Goal: Information Seeking & Learning: Learn about a topic

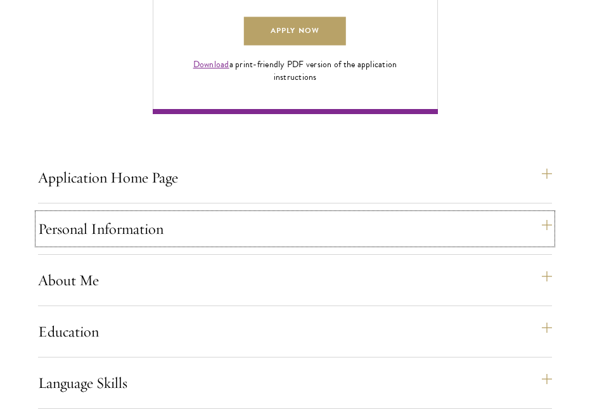
click at [115, 244] on button "Personal Information" at bounding box center [295, 229] width 514 height 30
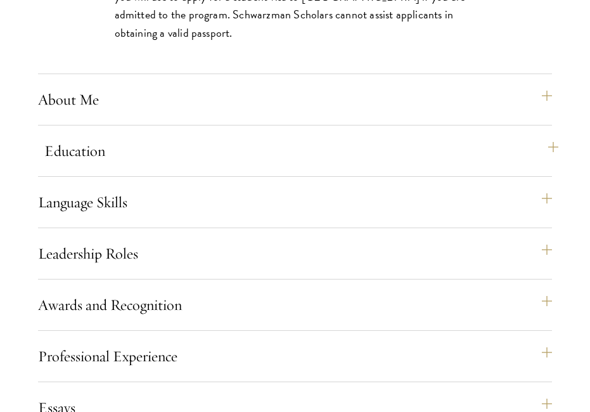
scroll to position [1393, 0]
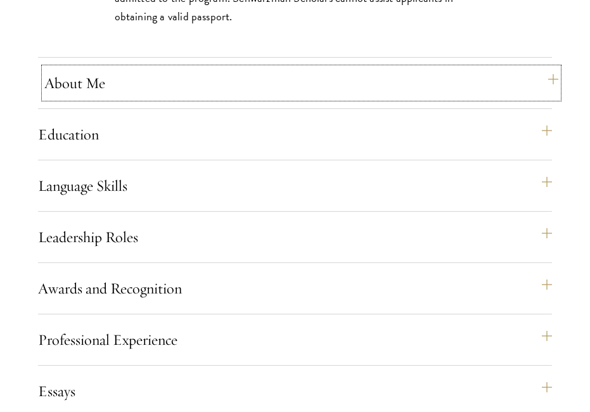
click at [80, 98] on button "About Me" at bounding box center [301, 83] width 514 height 30
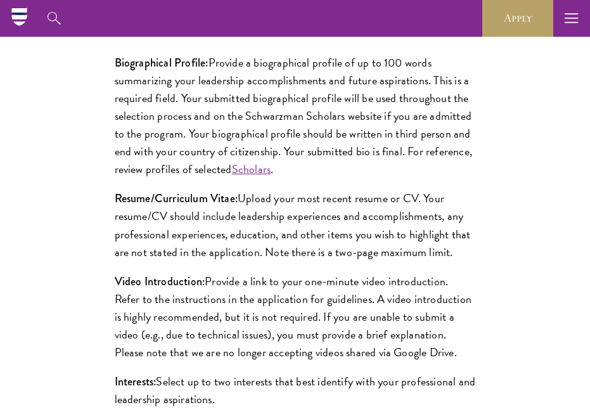
scroll to position [1203, 0]
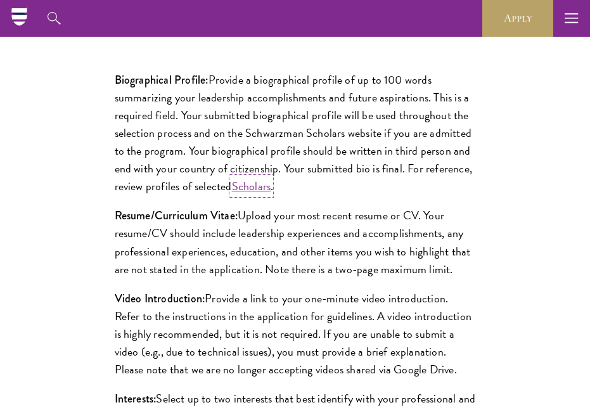
click at [267, 195] on link "Scholars" at bounding box center [251, 185] width 39 height 17
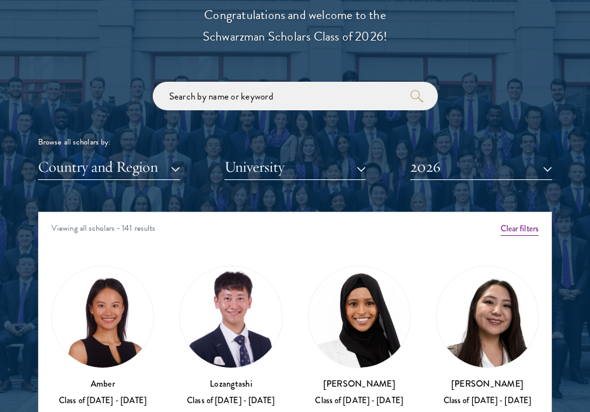
scroll to position [1457, 0]
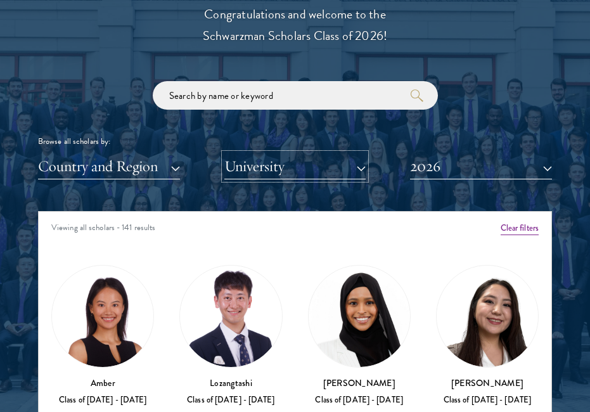
click at [268, 176] on button "University" at bounding box center [295, 166] width 142 height 26
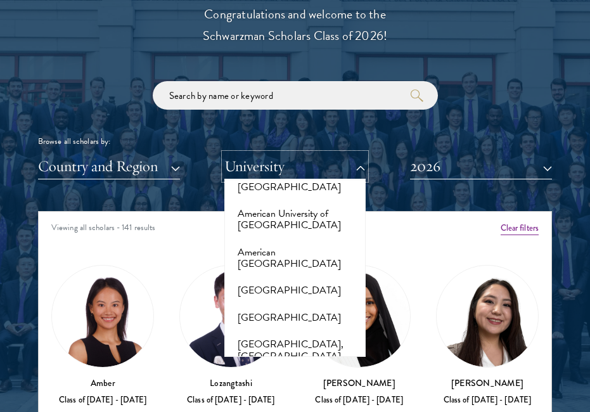
scroll to position [190, 0]
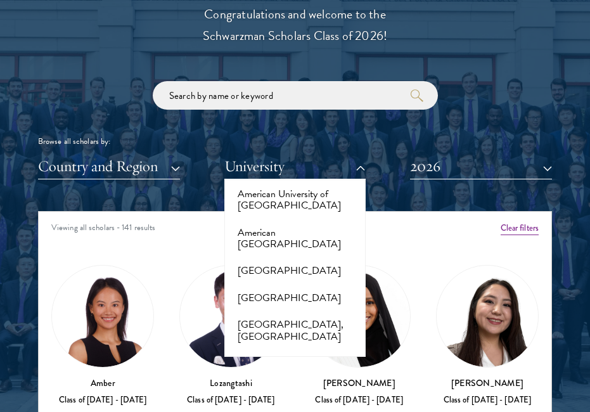
click at [181, 189] on div "Scholar Directory Congratulations and welcome to the Schwarzman Scholars Class …" at bounding box center [295, 275] width 514 height 631
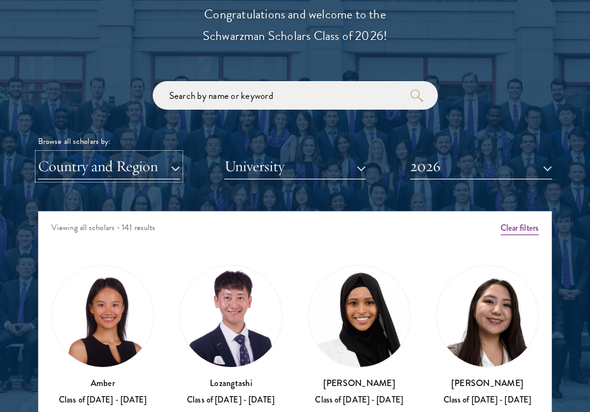
click at [123, 169] on button "Country and Region" at bounding box center [109, 166] width 142 height 26
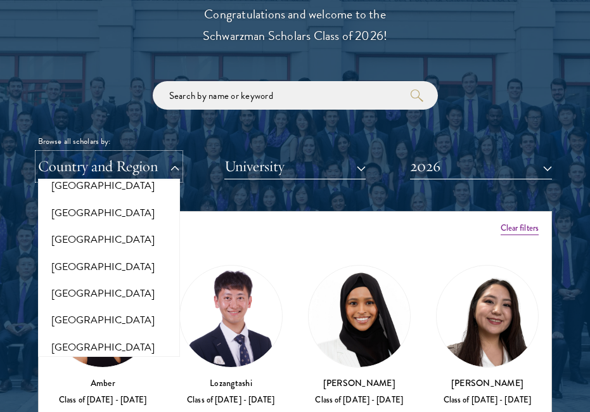
scroll to position [1331, 0]
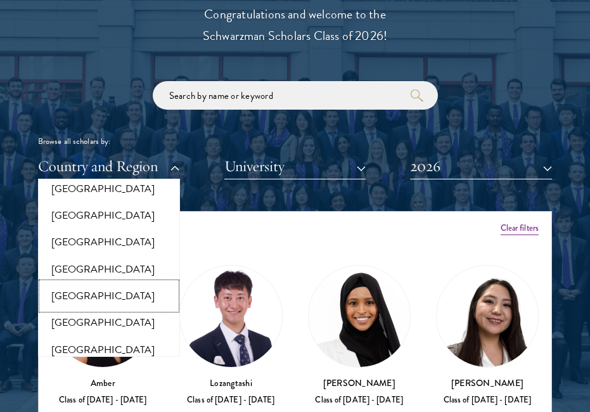
click at [91, 287] on button "[GEOGRAPHIC_DATA]" at bounding box center [109, 296] width 134 height 27
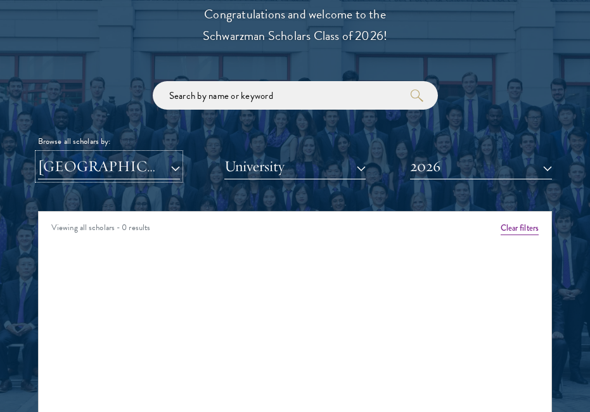
click at [136, 172] on button "[GEOGRAPHIC_DATA]" at bounding box center [109, 166] width 142 height 26
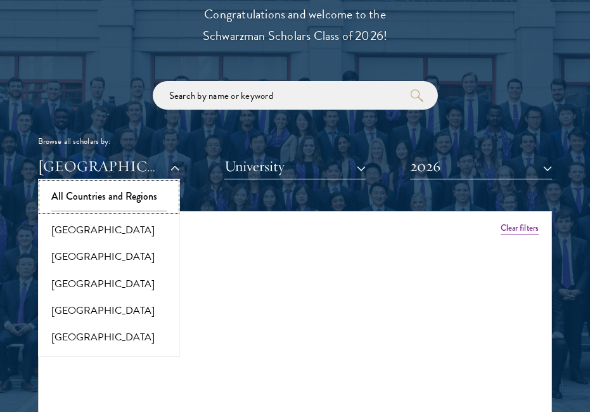
click at [107, 195] on button "All Countries and Regions" at bounding box center [109, 196] width 134 height 27
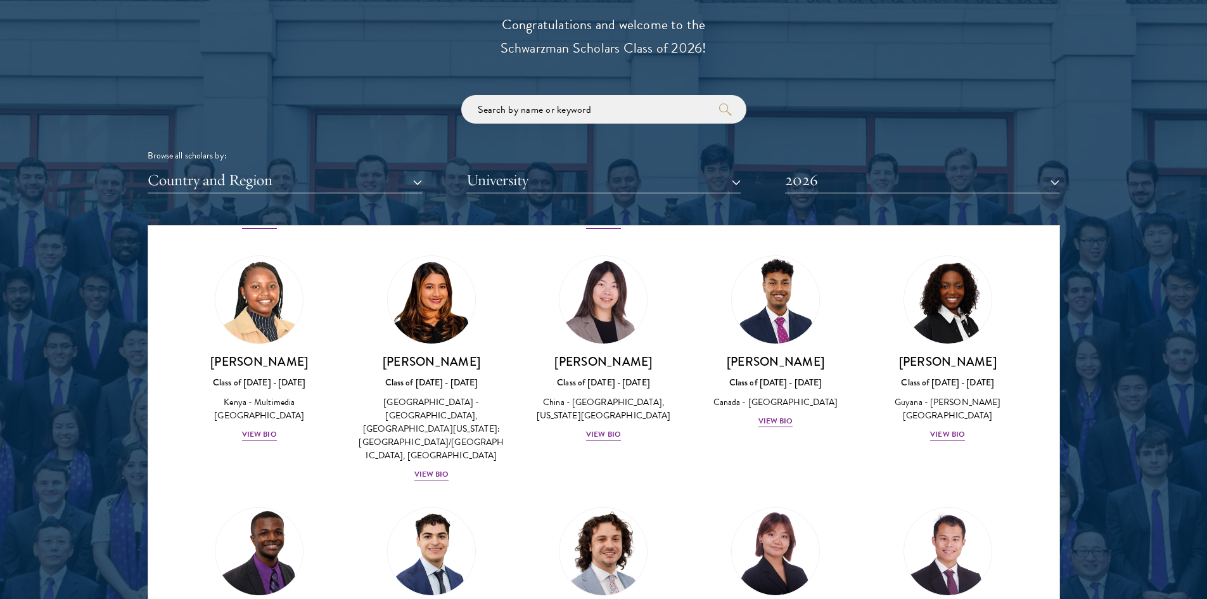
scroll to position [1838, 0]
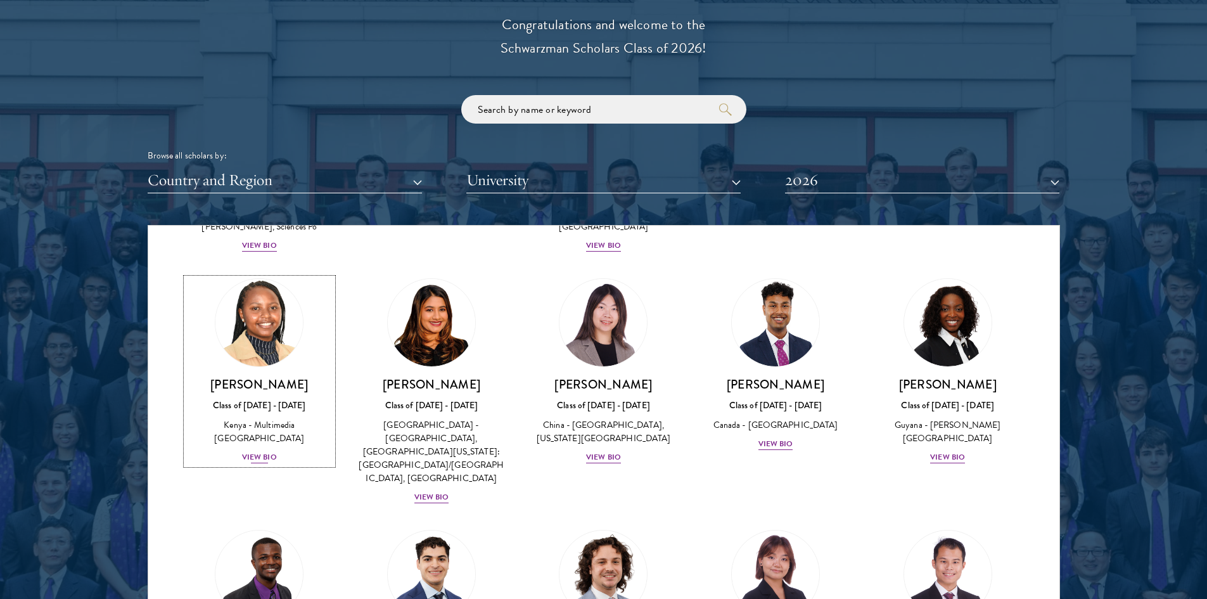
click at [255, 411] on div "View Bio" at bounding box center [259, 457] width 35 height 12
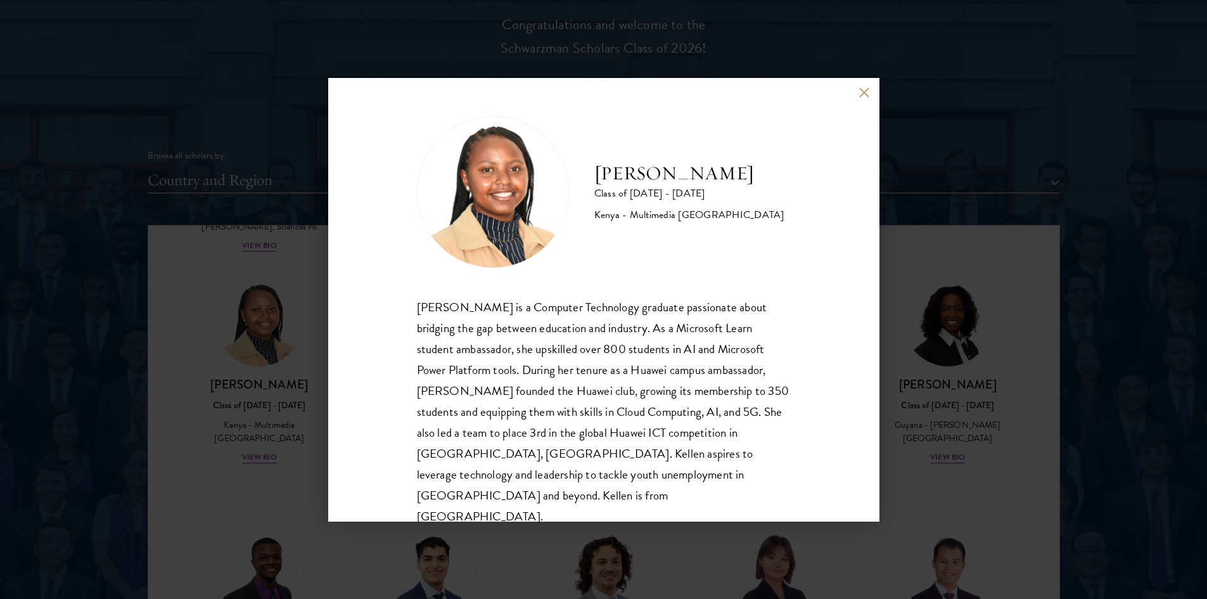
click at [589, 91] on button at bounding box center [864, 92] width 11 height 11
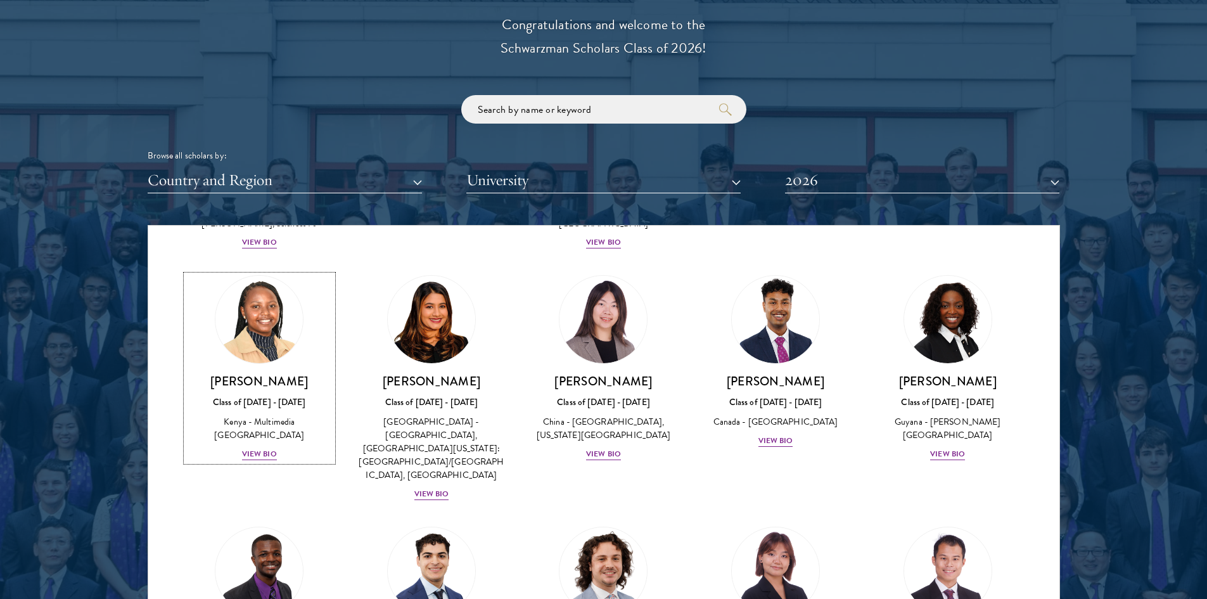
scroll to position [1864, 0]
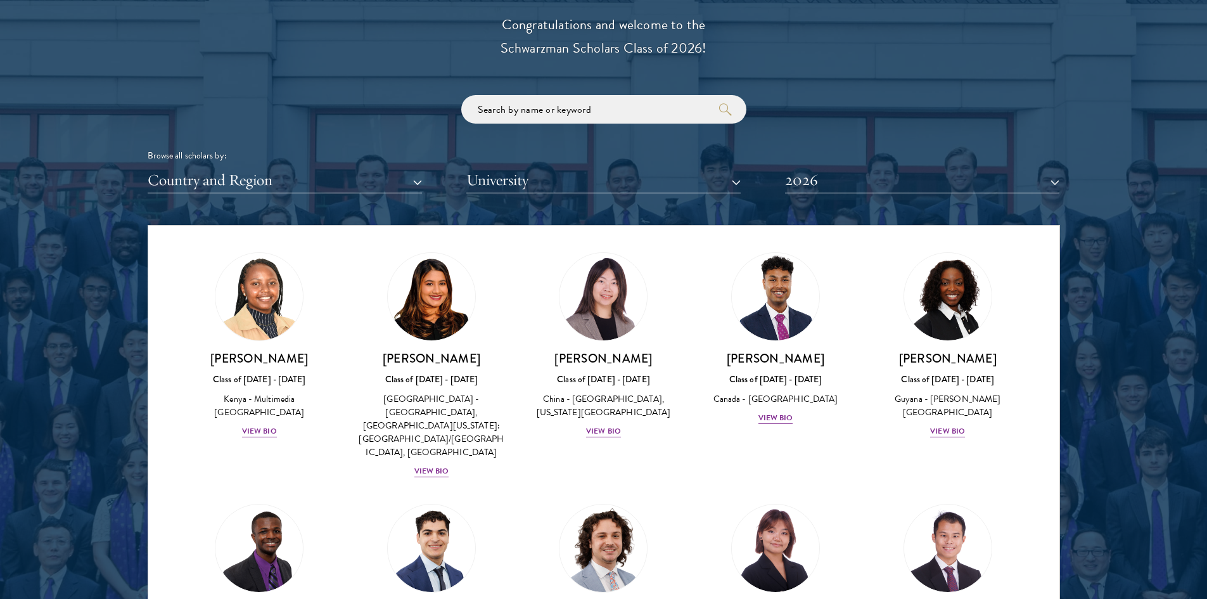
click at [589, 336] on div "[PERSON_NAME] Class of [DATE] - [DATE] [GEOGRAPHIC_DATA] - [GEOGRAPHIC_DATA] Vi…" at bounding box center [775, 339] width 172 height 198
click at [589, 411] on div "View Bio" at bounding box center [776, 418] width 35 height 12
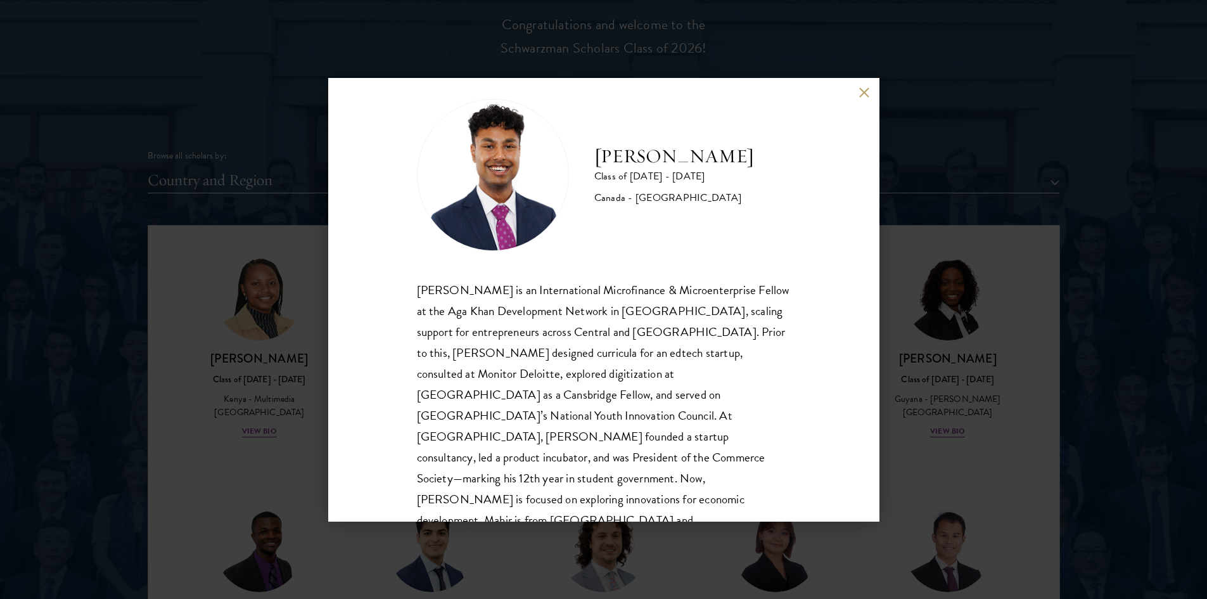
scroll to position [22, 0]
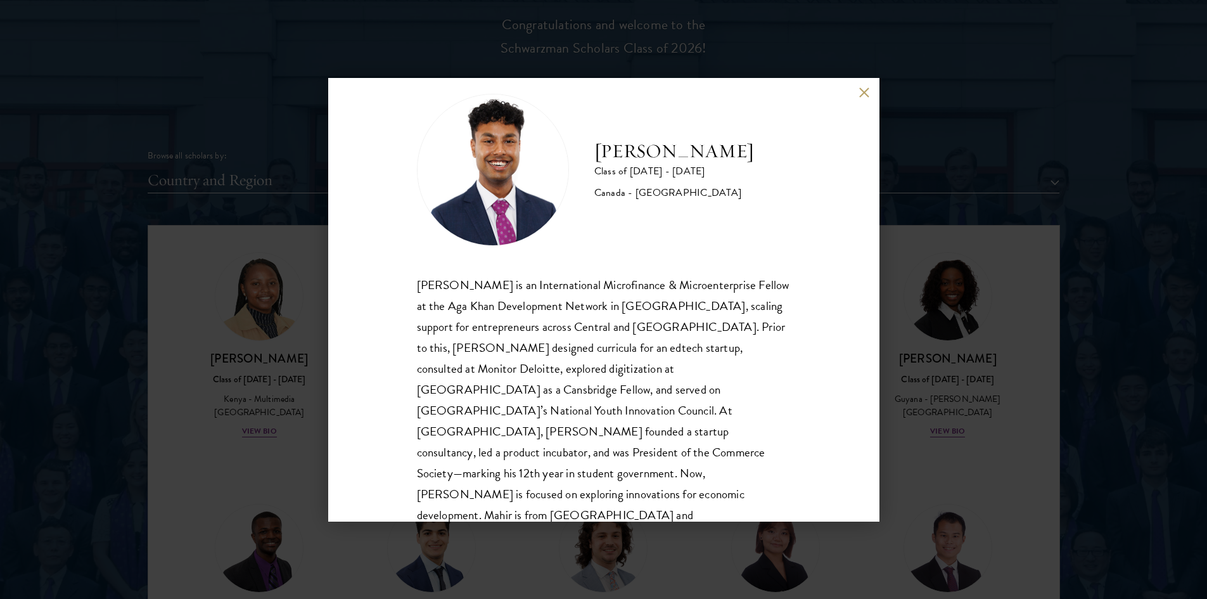
click at [589, 342] on div "[PERSON_NAME] Class of [DATE] - [DATE] [GEOGRAPHIC_DATA] - [GEOGRAPHIC_DATA] [P…" at bounding box center [603, 299] width 1207 height 599
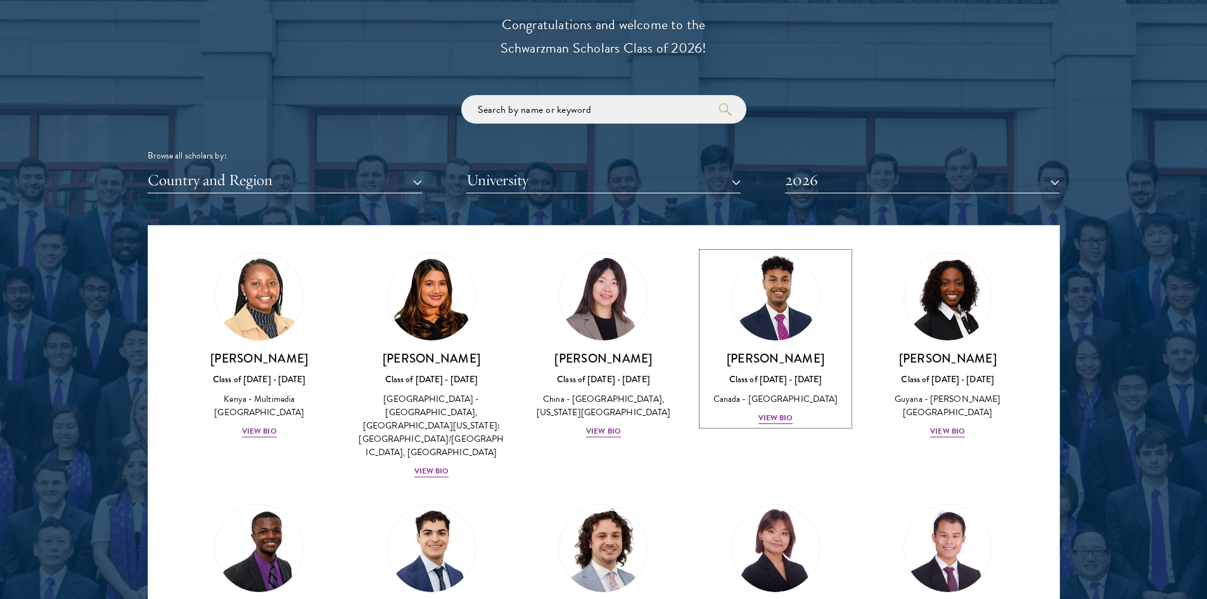
scroll to position [1800, 0]
